Goal: Information Seeking & Learning: Understand process/instructions

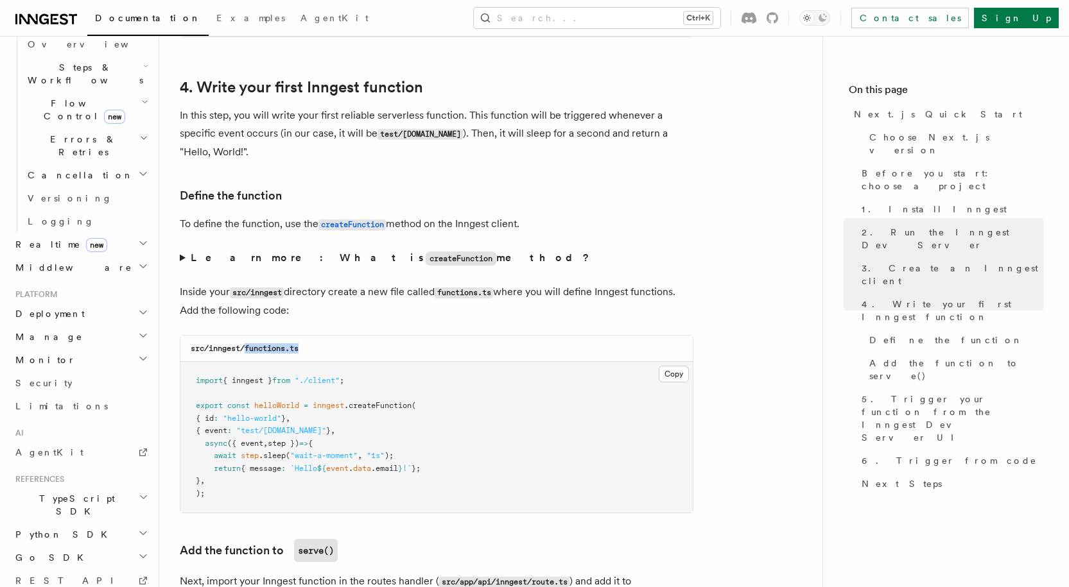
scroll to position [440, 0]
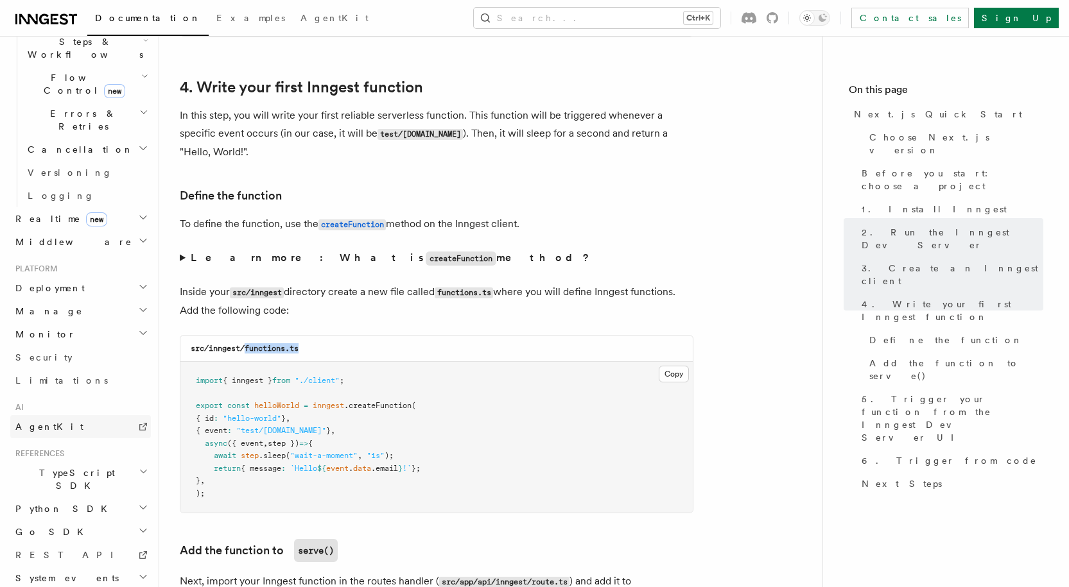
click at [43, 422] on span "AgentKit" at bounding box center [49, 427] width 68 height 10
click at [83, 462] on h2 "TypeScript SDK" at bounding box center [80, 480] width 141 height 36
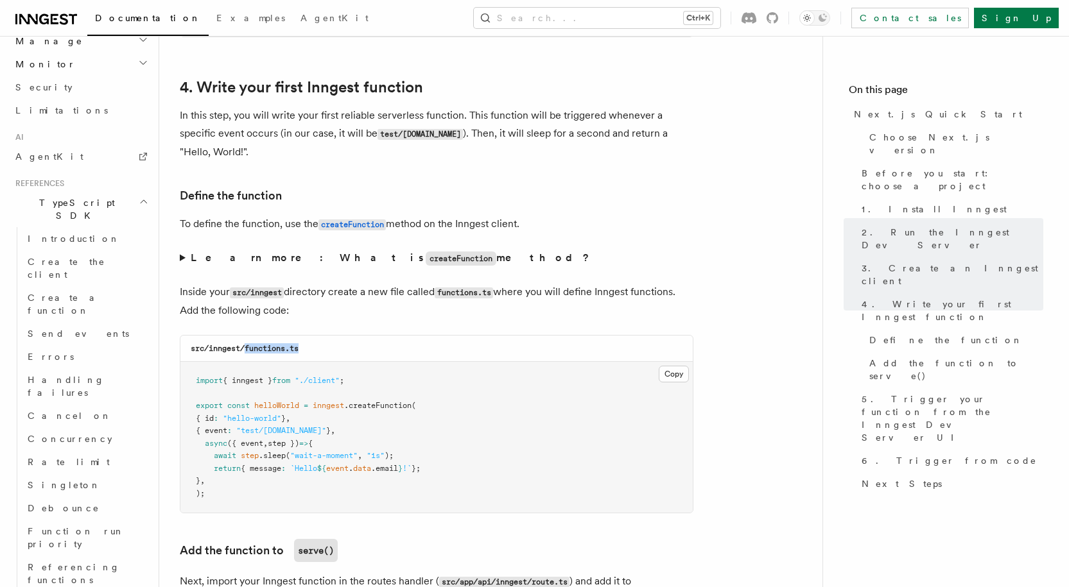
scroll to position [709, 0]
click at [38, 197] on span "TypeScript SDK" at bounding box center [74, 210] width 128 height 26
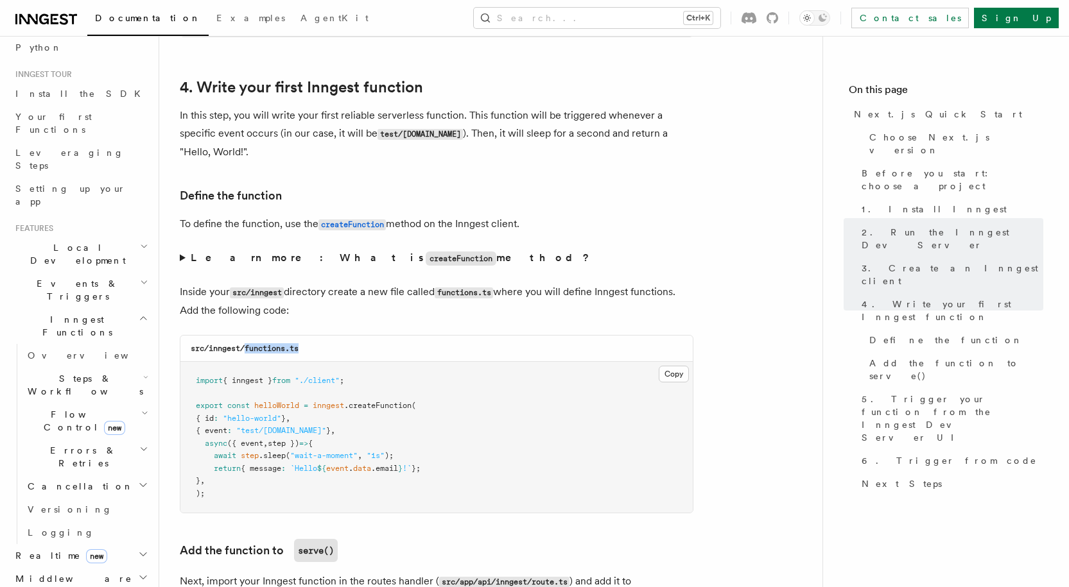
scroll to position [101, 0]
click at [139, 315] on icon "button" at bounding box center [144, 320] width 10 height 10
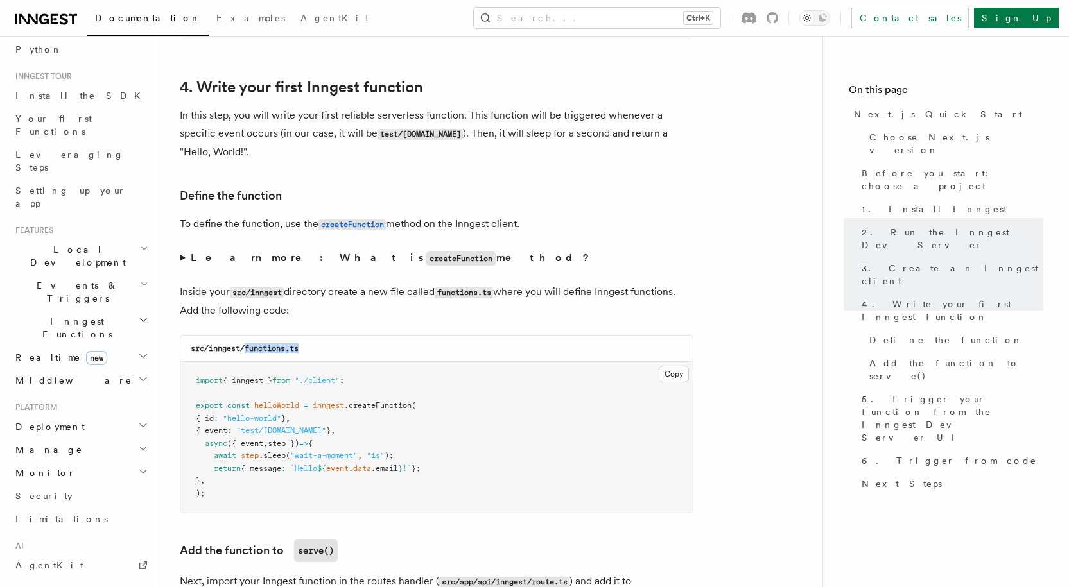
click at [91, 310] on h2 "Inngest Functions" at bounding box center [80, 328] width 141 height 36
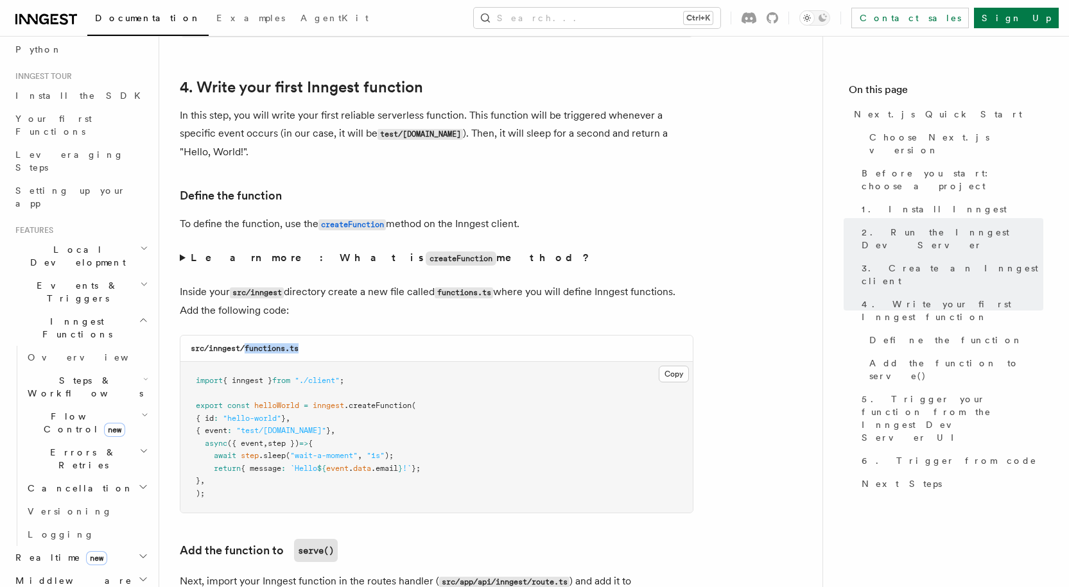
click at [69, 374] on span "Steps & Workflows" at bounding box center [82, 387] width 121 height 26
click at [64, 516] on span "AI Inference" at bounding box center [80, 529] width 80 height 26
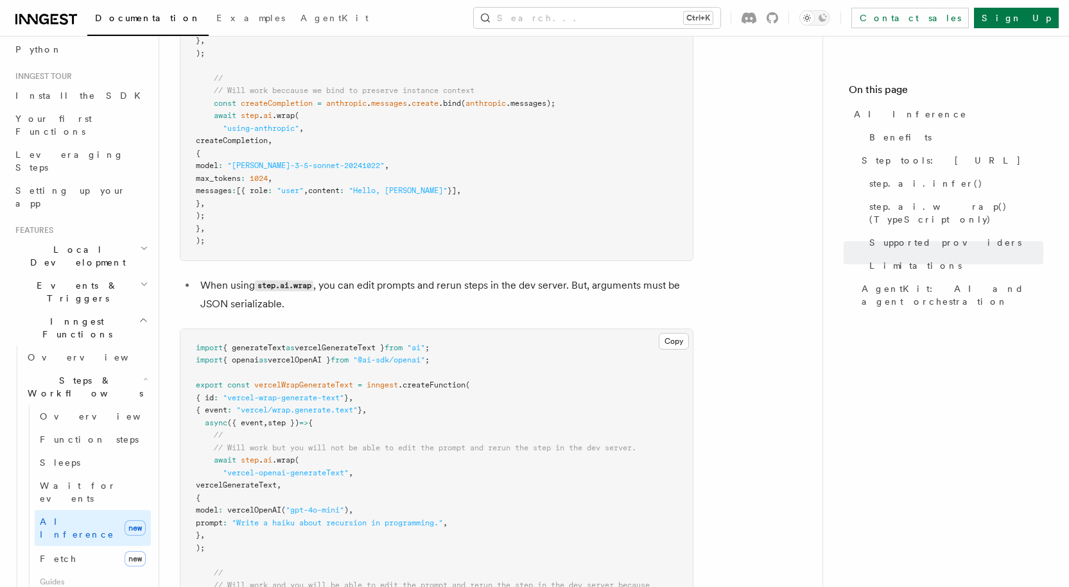
scroll to position [2292, 0]
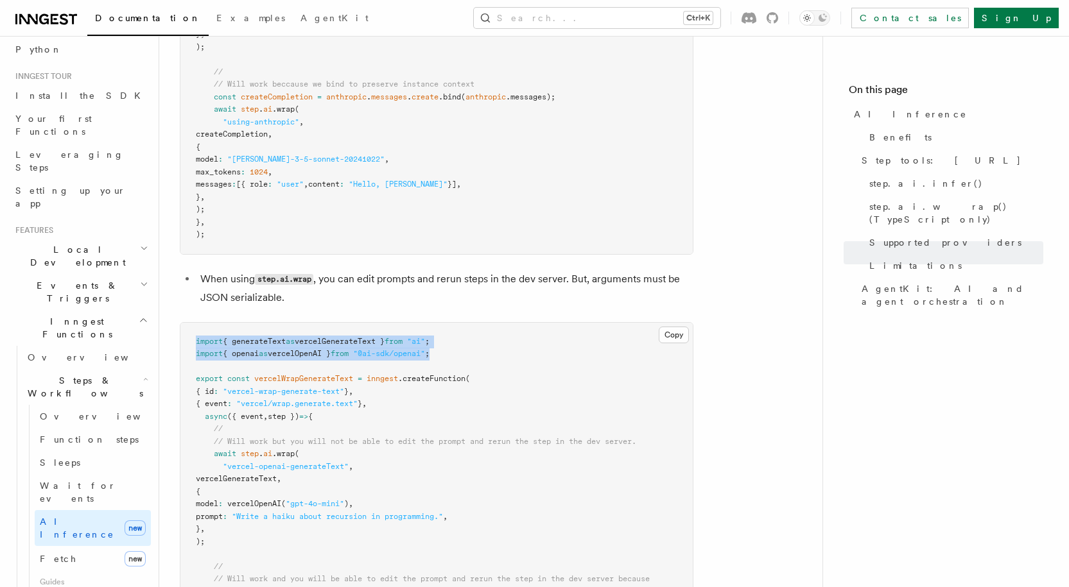
drag, startPoint x: 471, startPoint y: 287, endPoint x: 165, endPoint y: 282, distance: 305.6
copy code "import { generateText as vercelGenerateText } from "ai" ; import { openai as ve…"
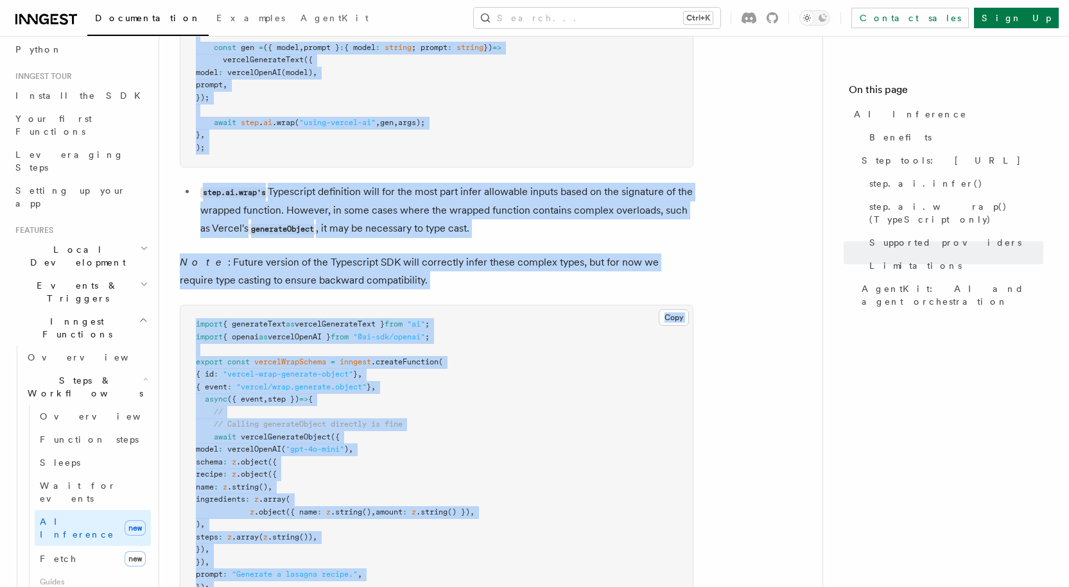
scroll to position [3140, 0]
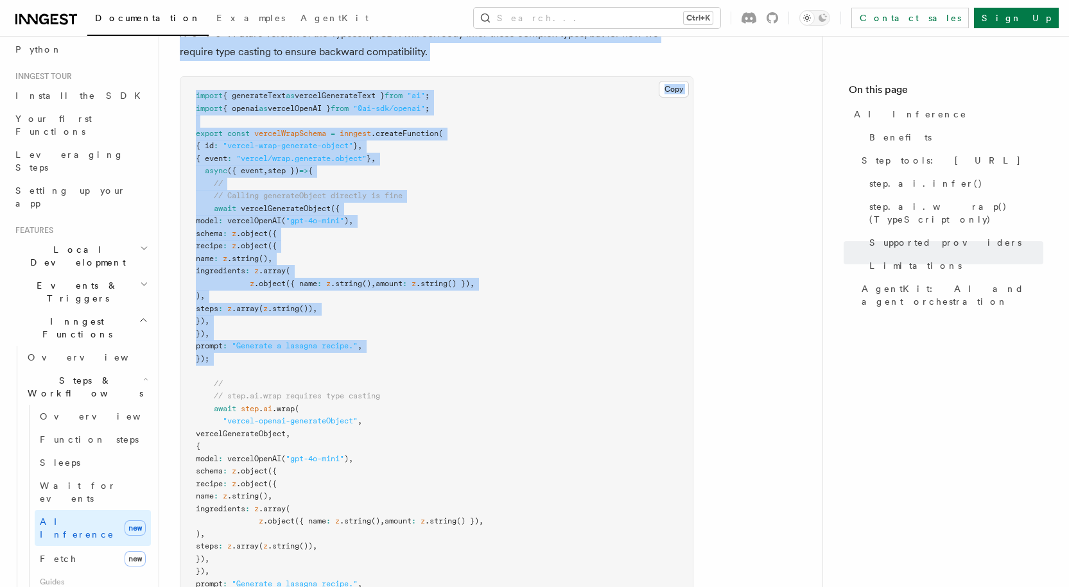
drag, startPoint x: 191, startPoint y: 308, endPoint x: 297, endPoint y: 313, distance: 106.7
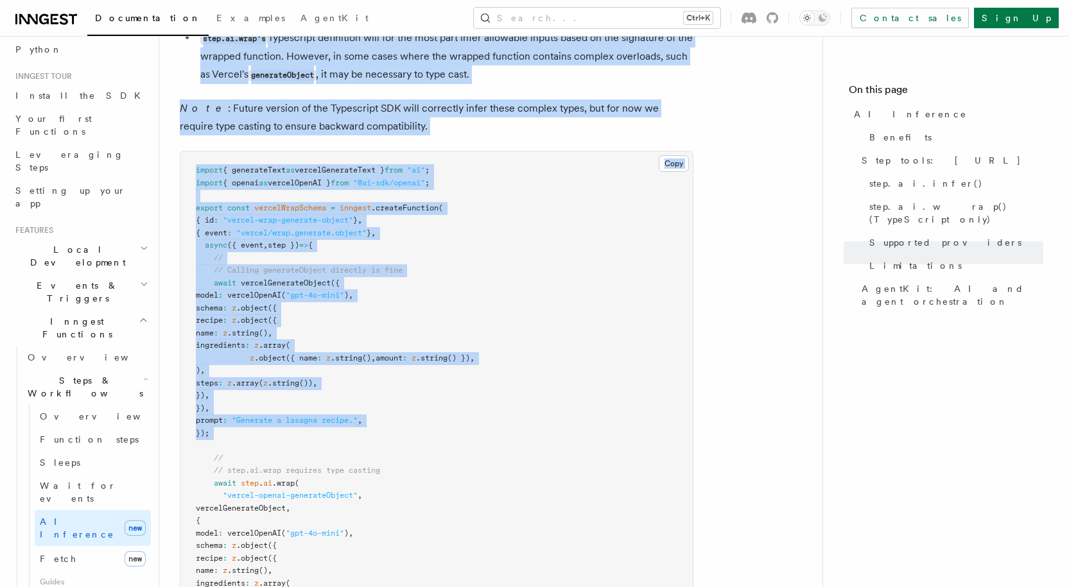
click at [297, 313] on pre "import { generateText as vercelGenerateText } from "ai" ; import { openai as ve…" at bounding box center [436, 440] width 512 height 577
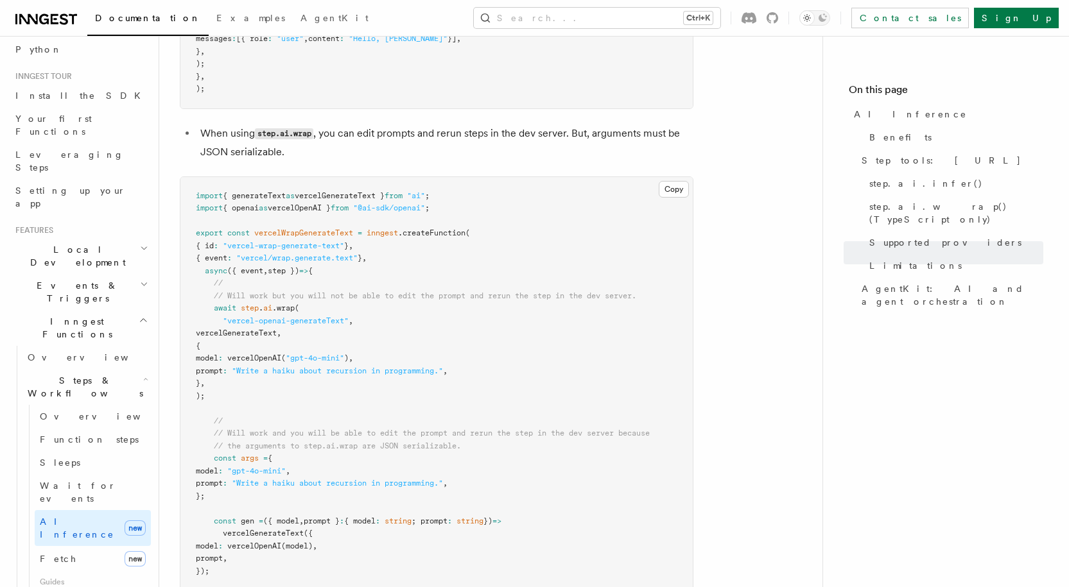
scroll to position [2438, 0]
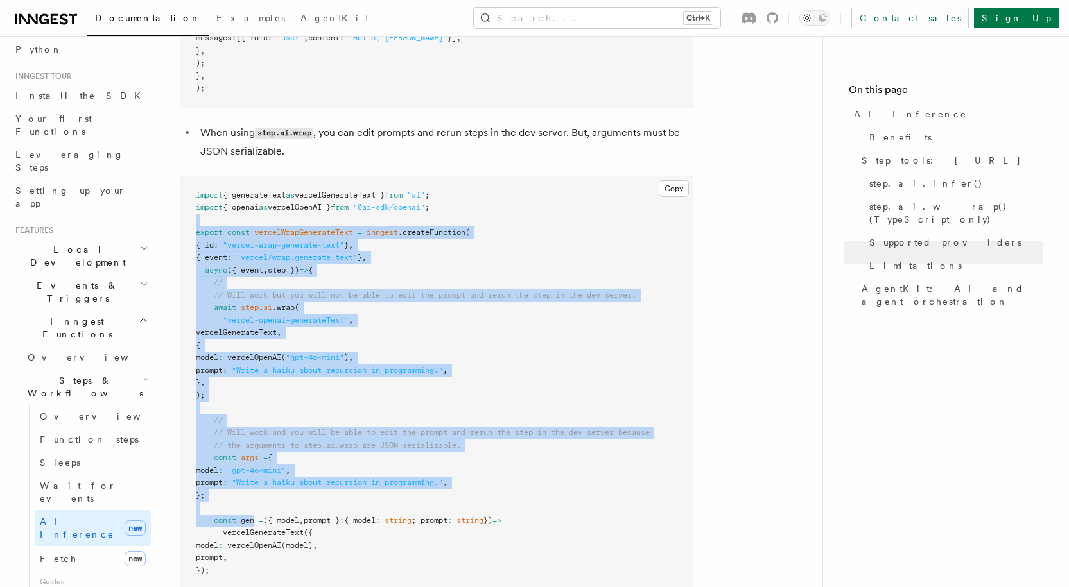
drag, startPoint x: 195, startPoint y: 164, endPoint x: 256, endPoint y: 462, distance: 304.0
click at [256, 462] on pre "import { generateText as vercelGenerateText } from "ai" ; import { openai as ve…" at bounding box center [436, 409] width 512 height 464
click at [256, 516] on span at bounding box center [256, 520] width 4 height 9
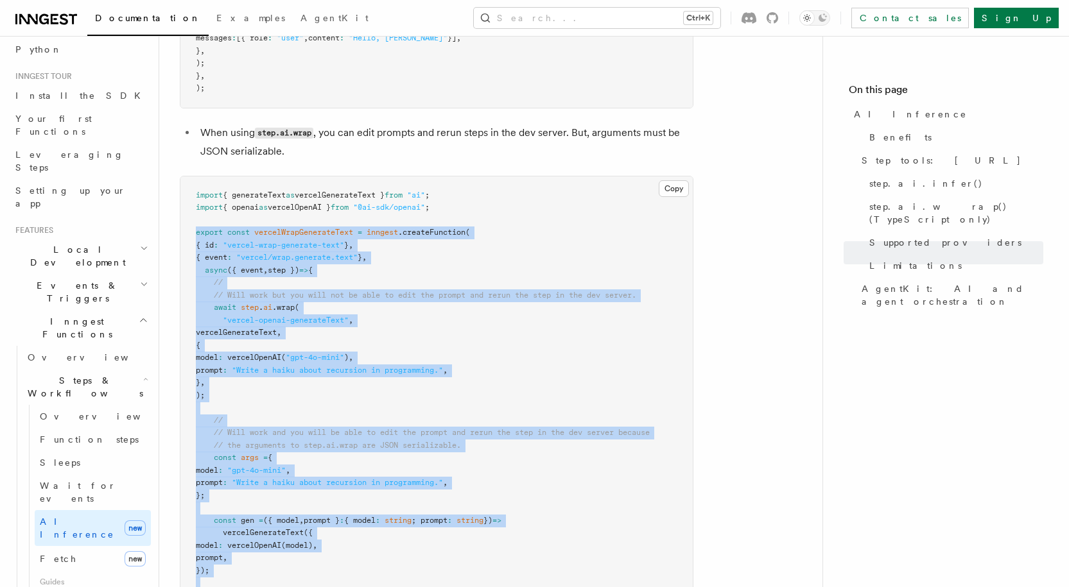
drag, startPoint x: 196, startPoint y: 169, endPoint x: 250, endPoint y: 558, distance: 392.2
click at [250, 558] on pre "import { generateText as vercelGenerateText } from "ai" ; import { openai as ve…" at bounding box center [436, 409] width 512 height 464
copy code "export const vercelWrapGenerateText = inngest .createFunction ( { id : "vercel-…"
click at [573, 291] on span "// Will work but you will not be able to edit the prompt and rerun the step in …" at bounding box center [425, 295] width 422 height 9
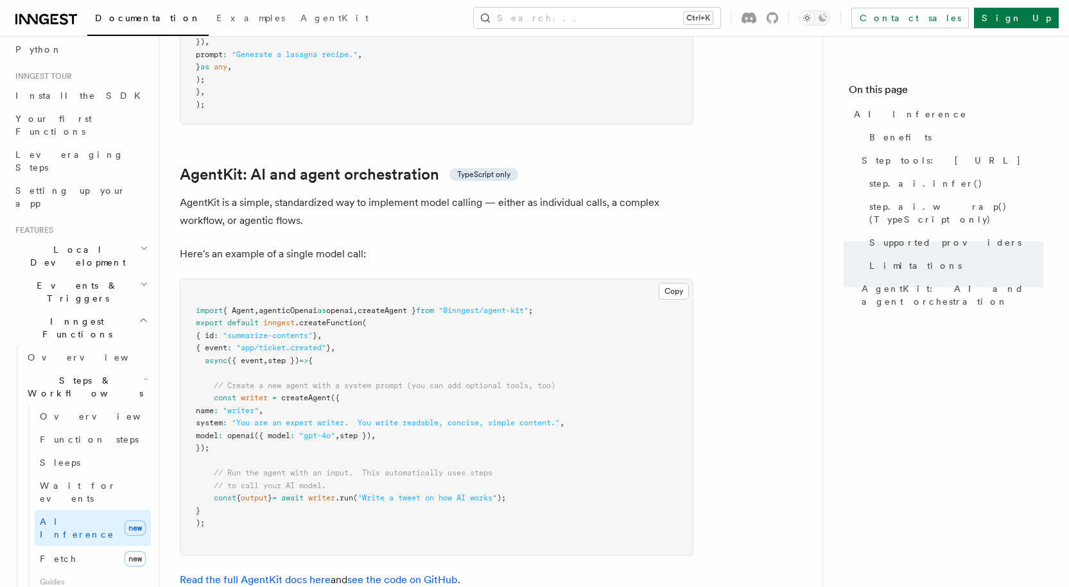
scroll to position [3671, 0]
drag, startPoint x: 579, startPoint y: 246, endPoint x: 190, endPoint y: 248, distance: 389.1
click at [190, 279] on pre "import { Agent , agenticOpenai as openai , createAgent } from "@inngest/agent-k…" at bounding box center [436, 417] width 512 height 276
copy span "import { Agent , agenticOpenai as openai , createAgent } from "@inngest/agent-k…"
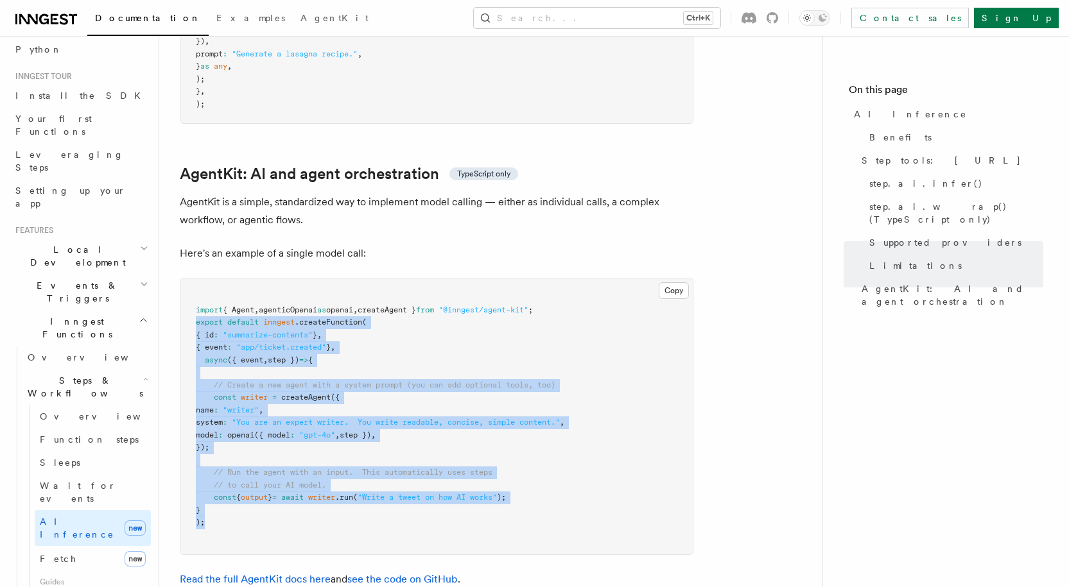
drag, startPoint x: 195, startPoint y: 261, endPoint x: 286, endPoint y: 462, distance: 220.1
click at [286, 462] on pre "import { Agent , agenticOpenai as openai , createAgent } from "@inngest/agent-k…" at bounding box center [436, 417] width 512 height 276
copy code "export default inngest .createFunction ( { id : "summarize-contents" } , { even…"
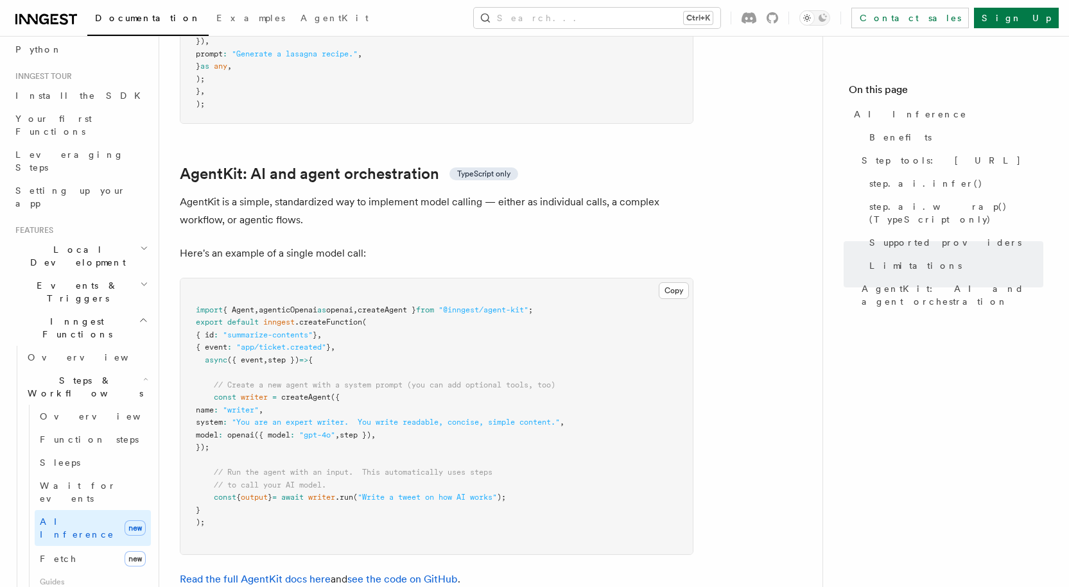
drag, startPoint x: 244, startPoint y: 385, endPoint x: 175, endPoint y: 328, distance: 89.9
copy code "// Create a new agent with a system prompt (you can add optional tools, too) co…"
